Goal: Task Accomplishment & Management: Manage account settings

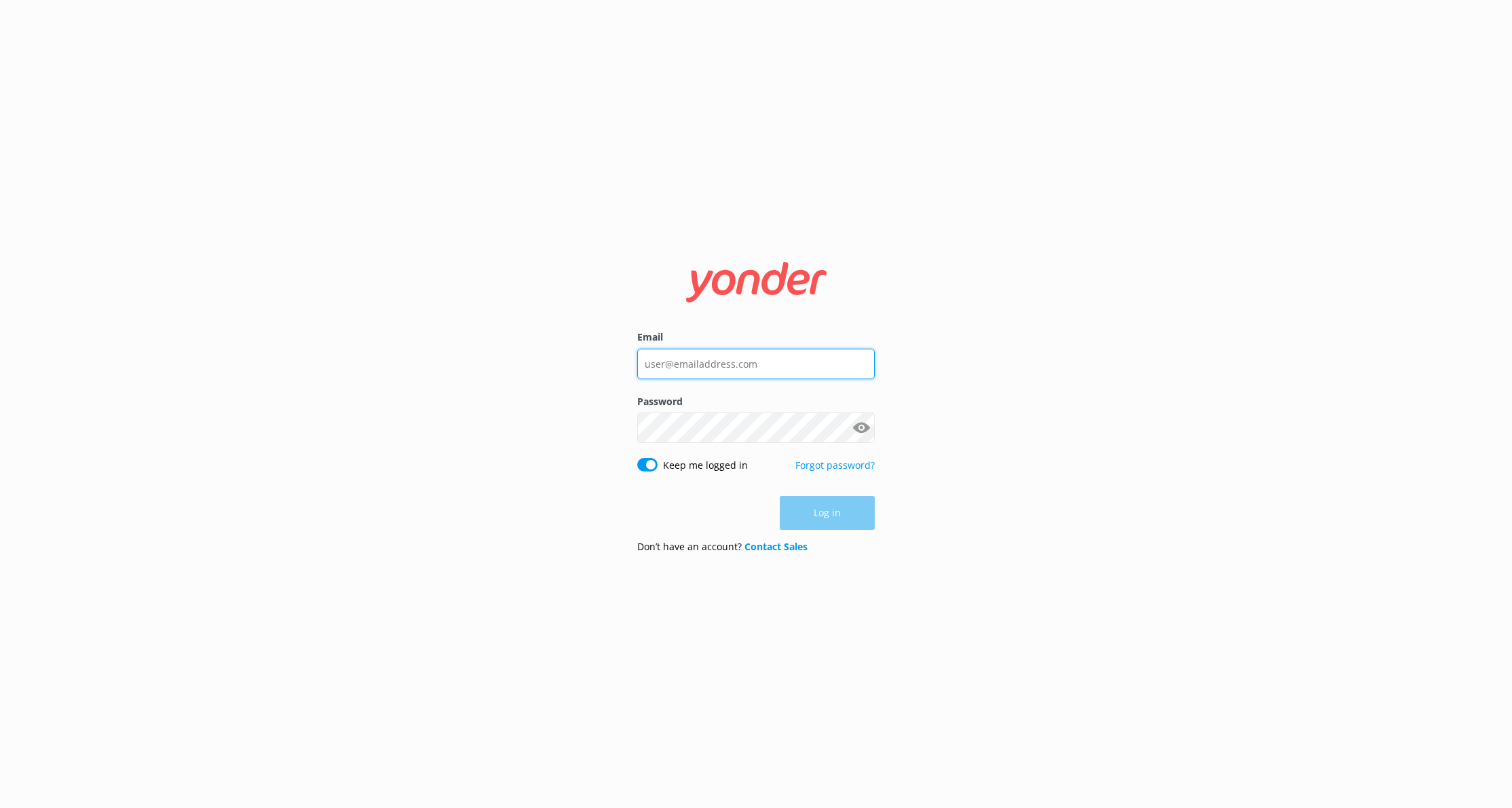
type input "[EMAIL_ADDRESS][DOMAIN_NAME]"
click at [1014, 414] on div "Email [EMAIL_ADDRESS][DOMAIN_NAME] Password Show password Keep me logged in For…" at bounding box center [756, 404] width 1512 height 808
click at [862, 517] on button "Log in" at bounding box center [827, 514] width 95 height 34
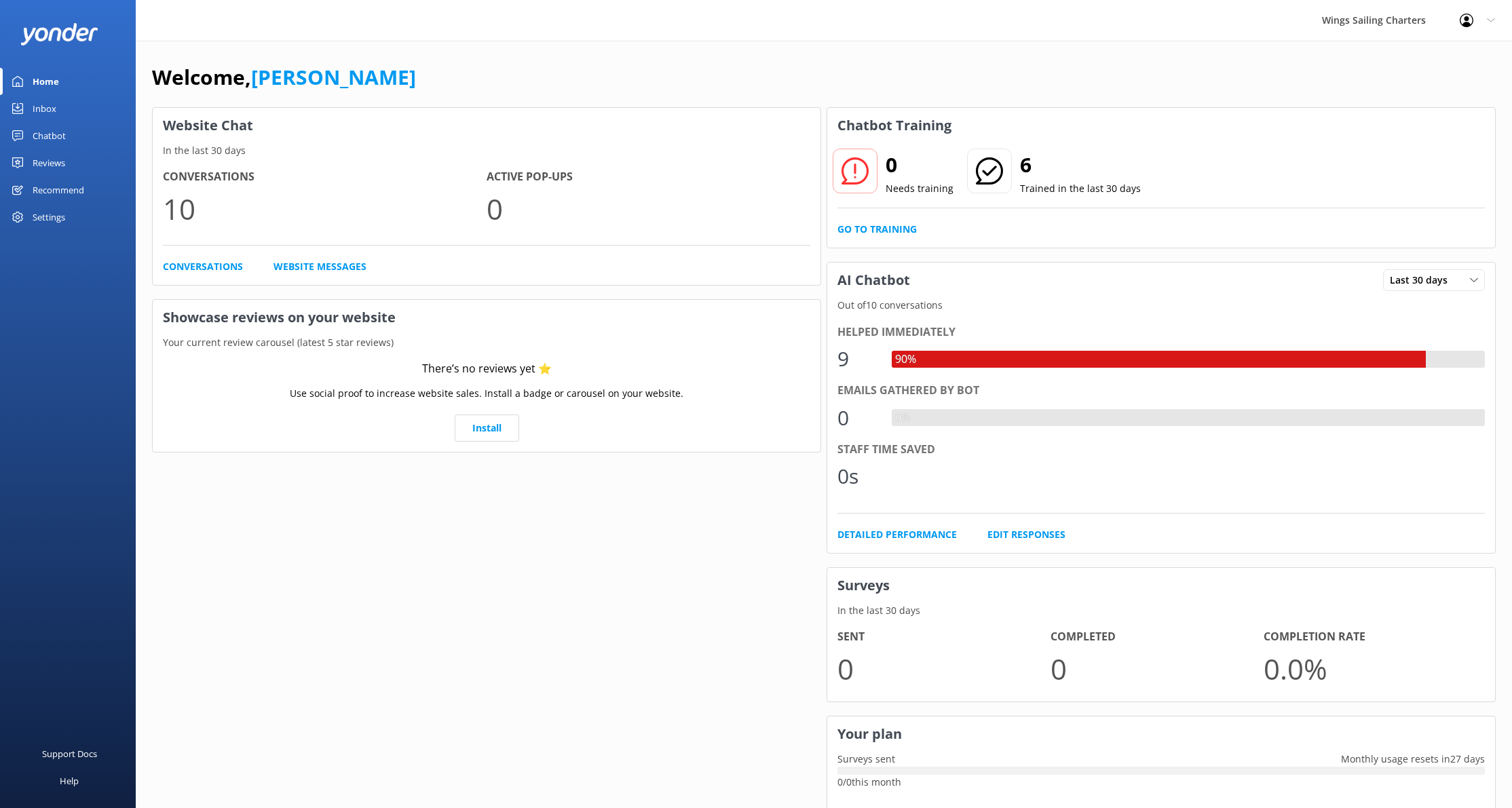
click at [856, 169] on use at bounding box center [855, 171] width 27 height 27
click at [1494, 19] on use at bounding box center [1491, 21] width 8 height 4
click at [1433, 94] on link "Logout" at bounding box center [1444, 92] width 136 height 34
